Goal: Check status

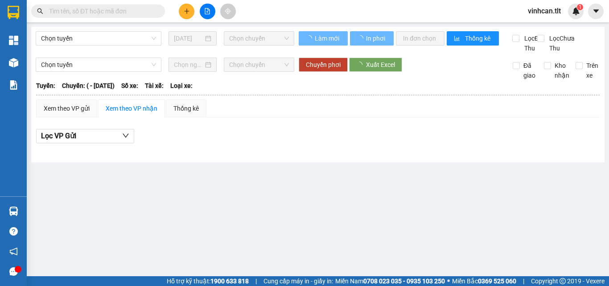
type input "[DATE]"
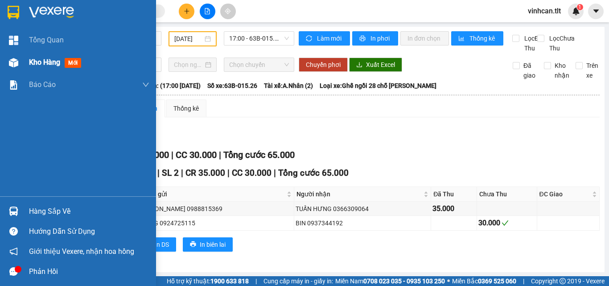
click at [29, 60] on span "Kho hàng" at bounding box center [44, 62] width 31 height 8
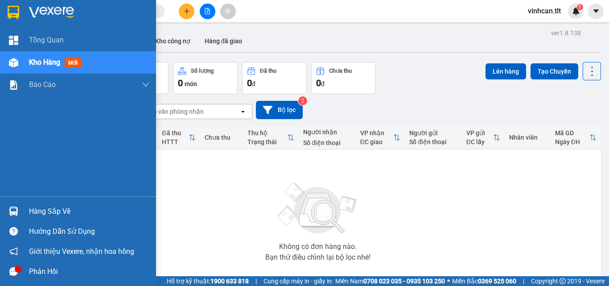
click at [47, 218] on div "Hàng sắp về" at bounding box center [89, 211] width 120 height 13
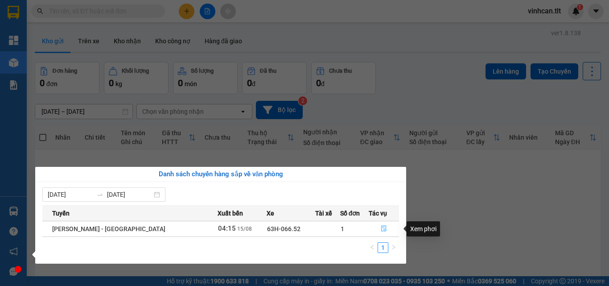
click at [381, 228] on icon "file-done" at bounding box center [384, 228] width 6 height 6
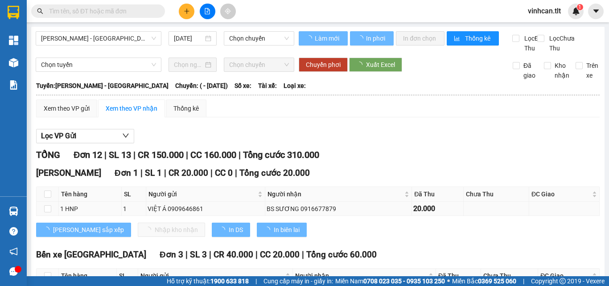
type input "15/08/2025"
